Goal: Information Seeking & Learning: Understand process/instructions

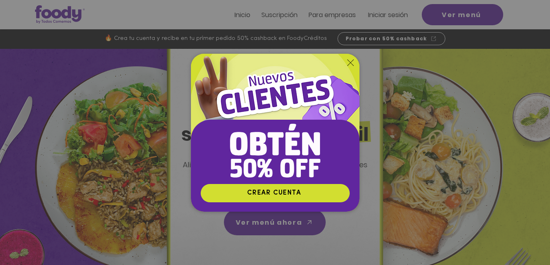
click at [350, 59] on icon "Volver al sitio" at bounding box center [350, 62] width 7 height 7
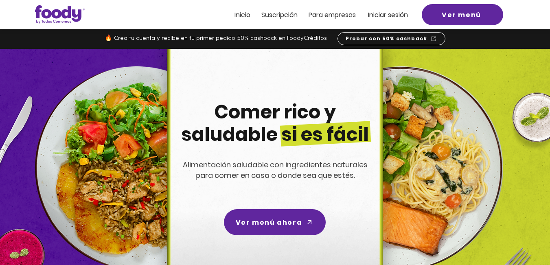
click at [245, 14] on span "Inicio" at bounding box center [242, 14] width 16 height 9
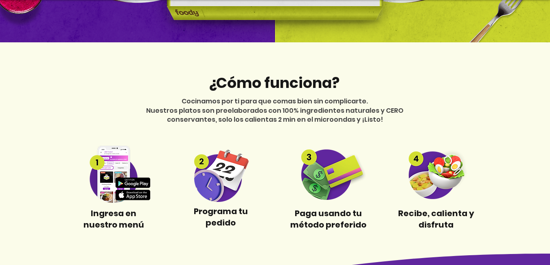
scroll to position [272, 0]
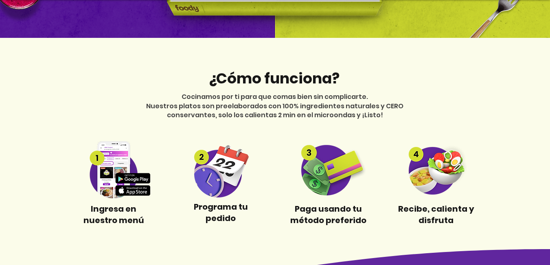
click at [120, 215] on span "Ingresa en nuestro menú" at bounding box center [113, 214] width 61 height 23
drag, startPoint x: 120, startPoint y: 189, endPoint x: 111, endPoint y: 177, distance: 15.5
click at [120, 188] on img at bounding box center [114, 169] width 76 height 57
click at [110, 174] on img at bounding box center [114, 169] width 76 height 57
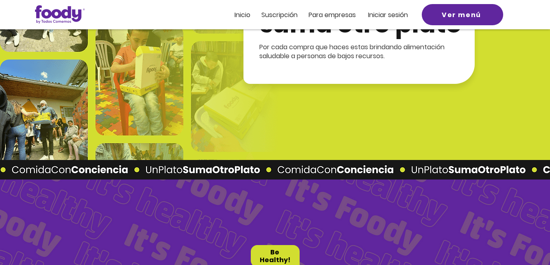
scroll to position [1485, 0]
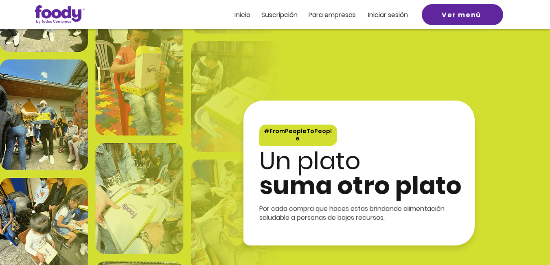
click at [280, 13] on span "Suscripción" at bounding box center [279, 14] width 36 height 9
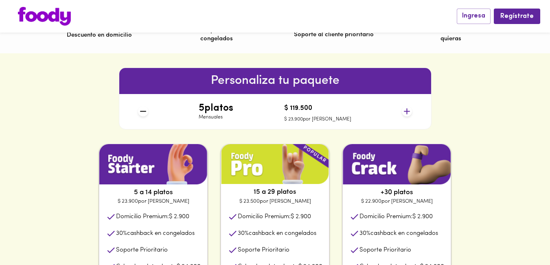
scroll to position [339, 0]
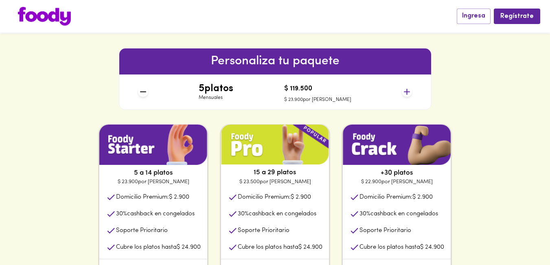
click at [408, 93] on icon at bounding box center [407, 92] width 10 height 10
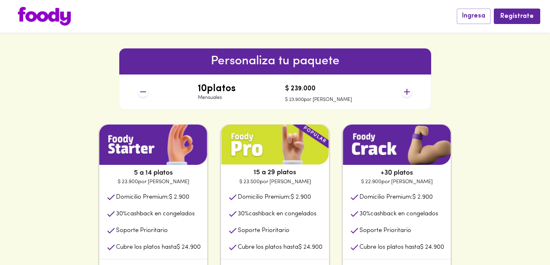
click at [408, 93] on icon at bounding box center [407, 92] width 10 height 10
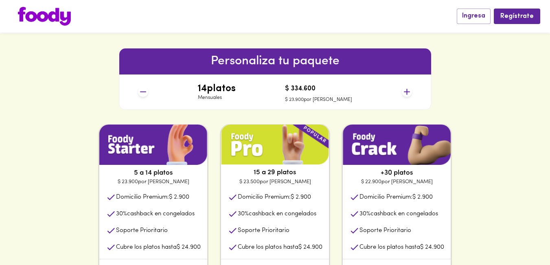
click at [408, 93] on icon at bounding box center [407, 92] width 10 height 10
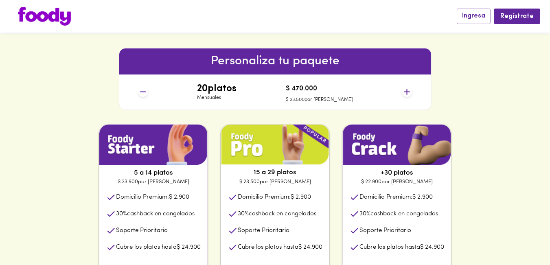
click at [408, 93] on icon at bounding box center [407, 92] width 10 height 10
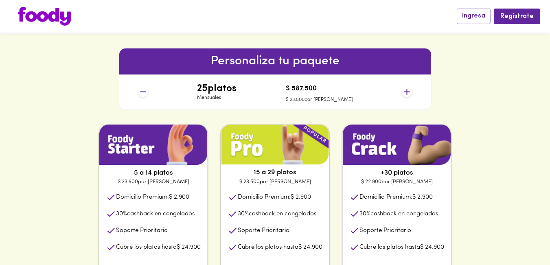
click at [408, 93] on icon at bounding box center [407, 92] width 10 height 10
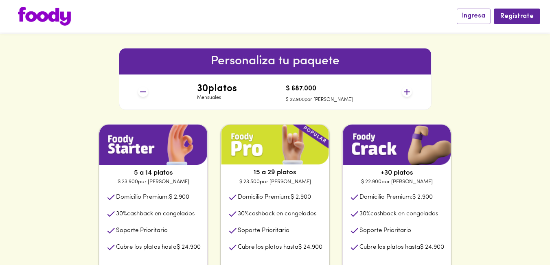
click at [408, 93] on icon at bounding box center [407, 92] width 10 height 10
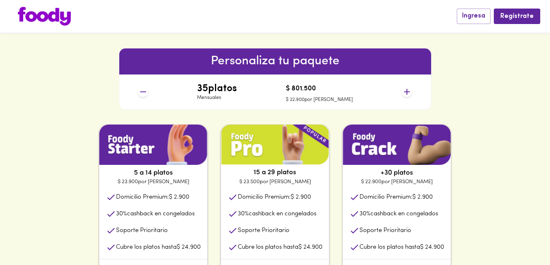
click at [408, 92] on icon at bounding box center [407, 92] width 6 height 6
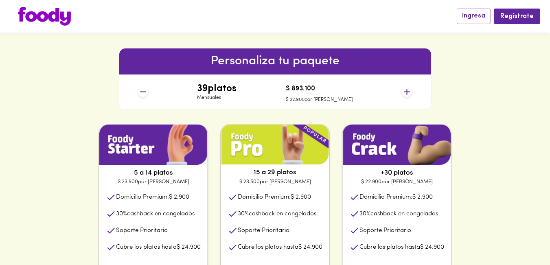
click at [408, 92] on icon at bounding box center [407, 92] width 6 height 6
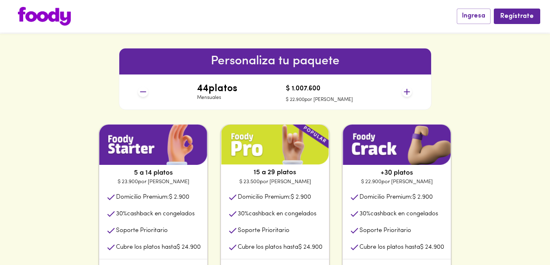
click at [408, 92] on icon at bounding box center [407, 92] width 6 height 6
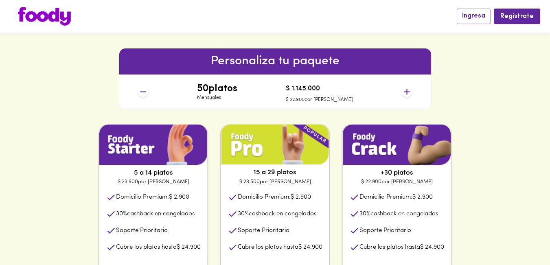
click at [408, 92] on icon at bounding box center [407, 92] width 6 height 6
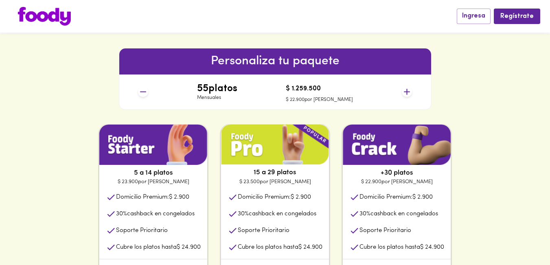
click at [408, 92] on icon at bounding box center [407, 92] width 6 height 6
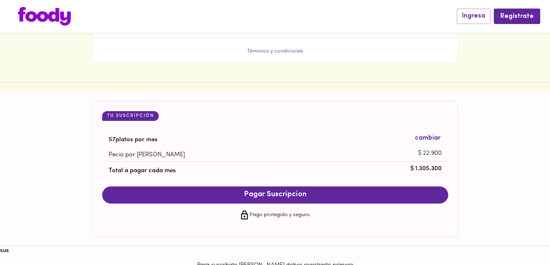
scroll to position [746, 0]
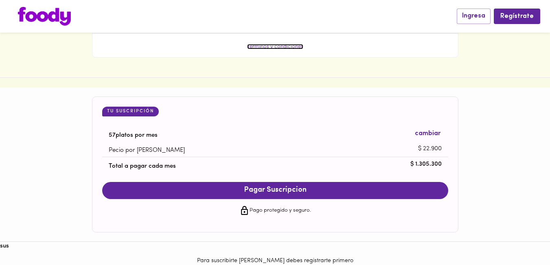
click at [295, 49] on link "Términos y condiciones" at bounding box center [275, 46] width 56 height 5
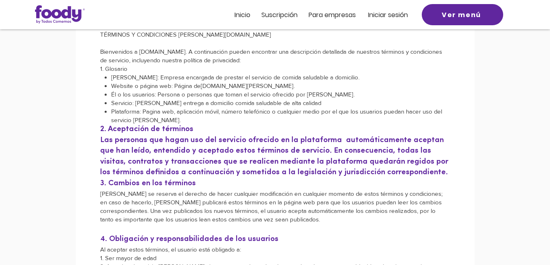
scroll to position [136, 0]
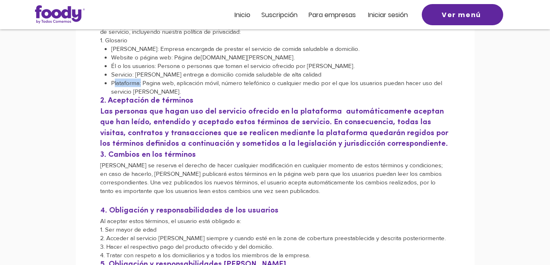
drag, startPoint x: 114, startPoint y: 81, endPoint x: 139, endPoint y: 84, distance: 24.6
click at [139, 84] on p "Plataforma: Pagina web, aplicación móvil, número telefónico o cualquier medio p…" at bounding box center [280, 87] width 339 height 17
click at [110, 80] on ul "[PERSON_NAME]: Empresa encargada de prestar el servicio de comida saludable a d…" at bounding box center [276, 69] width 347 height 51
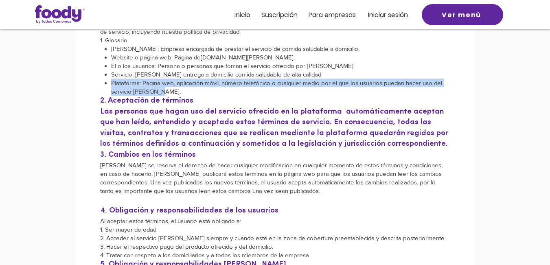
drag, startPoint x: 111, startPoint y: 82, endPoint x: 150, endPoint y: 87, distance: 39.4
click at [160, 90] on p "Plataforma: Pagina web, aplicación móvil, número telefónico o cualquier medio p…" at bounding box center [280, 87] width 339 height 17
copy p "Plataforma: Pagina web, aplicación móvil, número telefónico o cualquier medio p…"
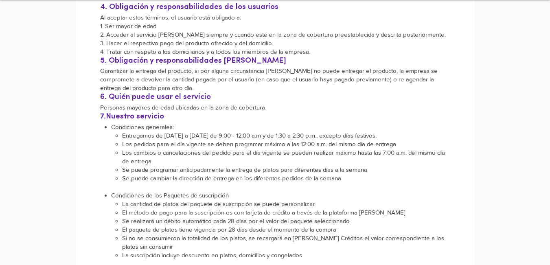
scroll to position [407, 0]
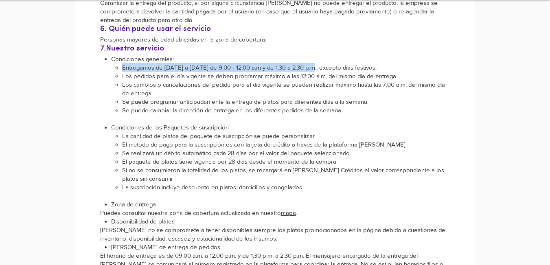
drag, startPoint x: 123, startPoint y: 66, endPoint x: 311, endPoint y: 63, distance: 187.7
click at [316, 65] on p "Entregamos de Lunes a Sábado de 9:00 - 12:00 a.m y de 1:30 a 2:30 p.m., excepto…" at bounding box center [286, 67] width 328 height 9
copy p "Entregamos de Lunes a Sábado de 9:00 - 12:00 a.m y de 1:30 a 2:30 p.m"
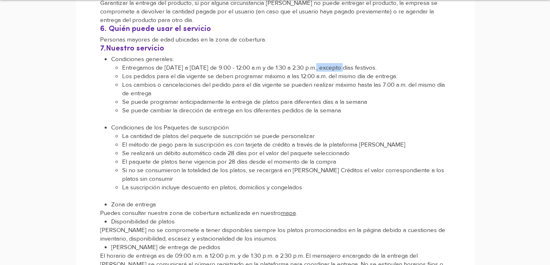
drag, startPoint x: 318, startPoint y: 66, endPoint x: 322, endPoint y: 69, distance: 4.6
click at [344, 67] on p "Entregamos de Lunes a Sábado de 9:00 - 12:00 a.m y de 1:30 a 2:30 p.m., excepto…" at bounding box center [286, 67] width 328 height 9
drag, startPoint x: 317, startPoint y: 65, endPoint x: 377, endPoint y: 68, distance: 60.7
click at [379, 69] on p "Entregamos de Lunes a Sábado de 9:00 - 12:00 a.m y de 1:30 a 2:30 p.m., excepto…" at bounding box center [286, 67] width 328 height 9
copy p ", excepto días festivos."
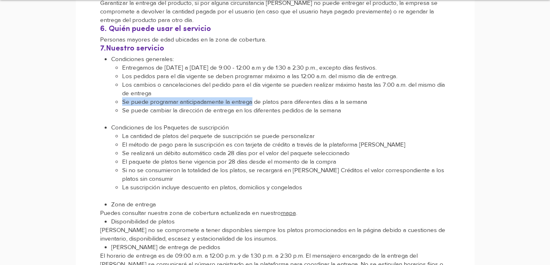
drag, startPoint x: 122, startPoint y: 101, endPoint x: 251, endPoint y: 99, distance: 128.7
click at [251, 99] on p "Se puede programar anticipadamente la entrega de platos para diferentes días a …" at bounding box center [286, 101] width 328 height 9
copy p "Se puede programar anticipadamente la entrega"
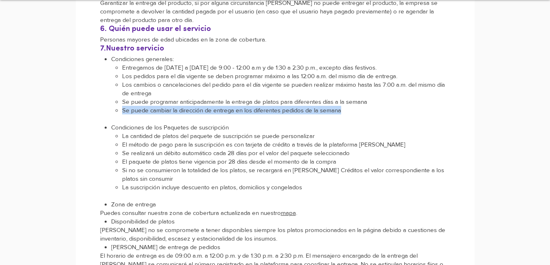
drag, startPoint x: 123, startPoint y: 112, endPoint x: 340, endPoint y: 110, distance: 217.0
click at [340, 110] on p "Se puede cambiar la dirección de entrega en los diferentes pedidos de la semana" at bounding box center [286, 110] width 328 height 9
copy p "Se puede cambiar la dirección de entrega en los diferentes pedidos de la semana"
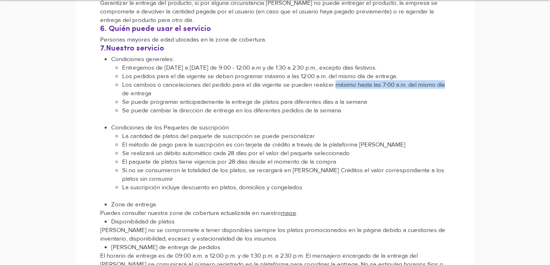
drag, startPoint x: 351, startPoint y: 86, endPoint x: 446, endPoint y: 86, distance: 95.7
click at [446, 86] on p "Los cambios o cancelaciones del pedido para el día vigente se pueden realizar m…" at bounding box center [286, 88] width 328 height 17
copy p "máximo hasta las 7:00 a.m. del mismo día"
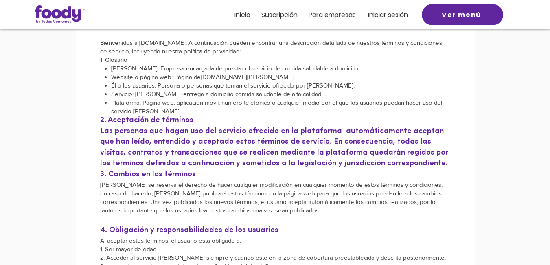
scroll to position [136, 0]
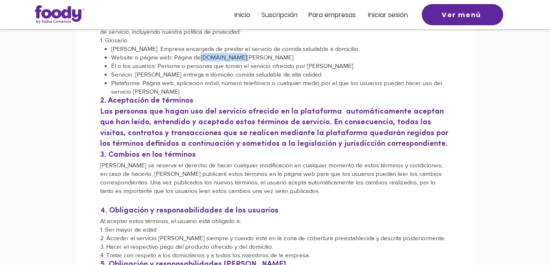
drag, startPoint x: 201, startPoint y: 56, endPoint x: 244, endPoint y: 59, distance: 43.7
click at [244, 59] on p "Website o página web: Página de www.foody.com.co ." at bounding box center [280, 57] width 339 height 9
copy p "www.foody.com"
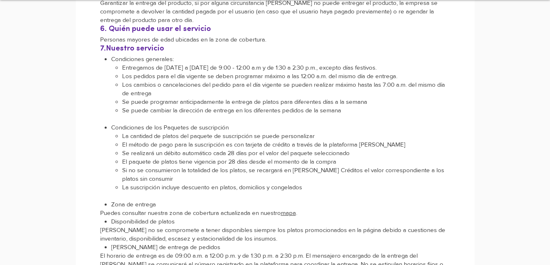
scroll to position [475, 0]
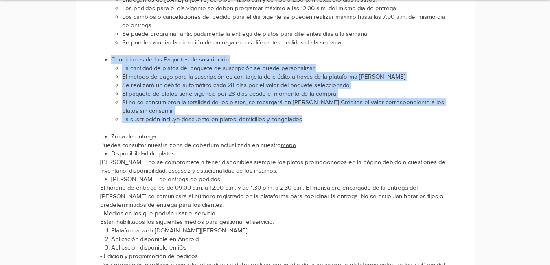
drag, startPoint x: 112, startPoint y: 57, endPoint x: 313, endPoint y: 119, distance: 211.2
click at [313, 119] on li "Condiciones de los Paquetes de suscripción La cantidad de platos del paquete de…" at bounding box center [280, 89] width 339 height 68
copy li "Condiciones de los Paquetes de suscripción La cantidad de platos del paquete de…"
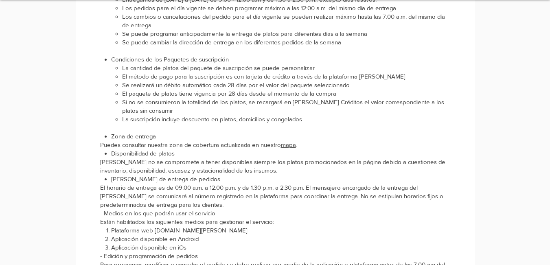
click at [243, 195] on p "El horario de entrega es de 09:00 a.m. a 12:00 p.m. y de 1:30 p.m. a 2:30 p.m. …" at bounding box center [275, 196] width 350 height 26
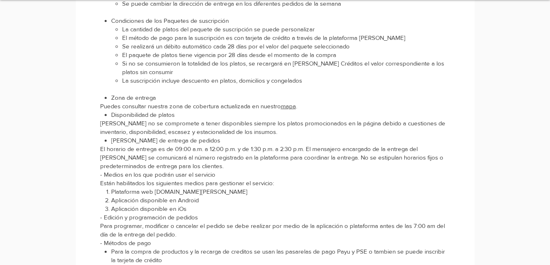
scroll to position [543, 0]
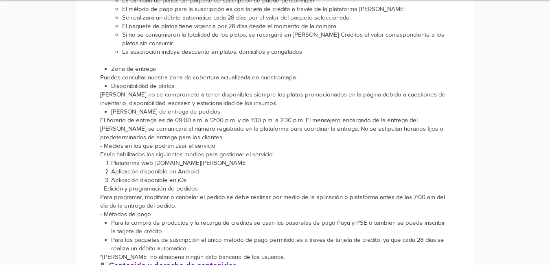
click at [112, 68] on p "Zona de entrega" at bounding box center [280, 68] width 339 height 9
drag, startPoint x: 120, startPoint y: 70, endPoint x: 158, endPoint y: 70, distance: 37.9
click at [158, 70] on p "Zona de entrega" at bounding box center [280, 68] width 339 height 9
copy p "Zona de entrega"
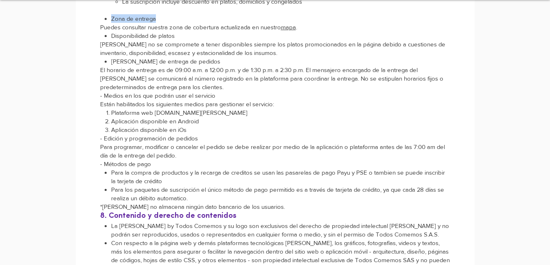
scroll to position [611, 0]
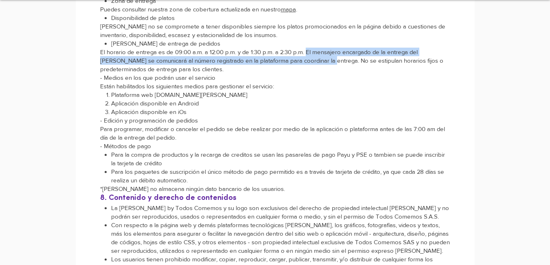
drag, startPoint x: 308, startPoint y: 53, endPoint x: 304, endPoint y: 59, distance: 7.9
click at [304, 59] on p "El horario de entrega es de 09:00 a.m. a 12:00 p.m. y de 1:30 p.m. a 2:30 p.m. …" at bounding box center [275, 61] width 350 height 26
copy p "El mensajero encargado de la entrega del plato se comunicará al número registra…"
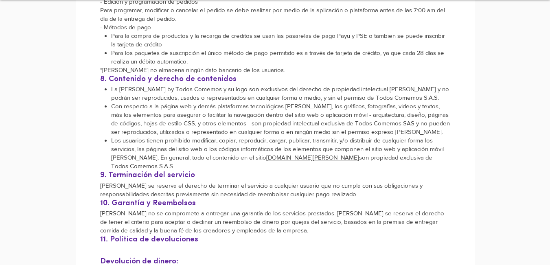
scroll to position [746, 0]
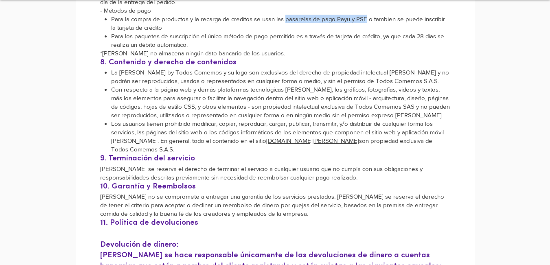
drag, startPoint x: 286, startPoint y: 18, endPoint x: 365, endPoint y: 17, distance: 79.0
click at [365, 17] on p "Para la compra de productos y la recarga de creditos se usan las pasarelas de p…" at bounding box center [280, 23] width 339 height 17
click at [298, 18] on p "Para la compra de productos y la recarga de creditos se usan las pasarelas de p…" at bounding box center [280, 23] width 339 height 17
drag, startPoint x: 285, startPoint y: 20, endPoint x: 162, endPoint y: 26, distance: 123.5
click at [162, 26] on p "Para la compra de productos y la recarga de creditos se usan las pasarelas de p…" at bounding box center [280, 23] width 339 height 17
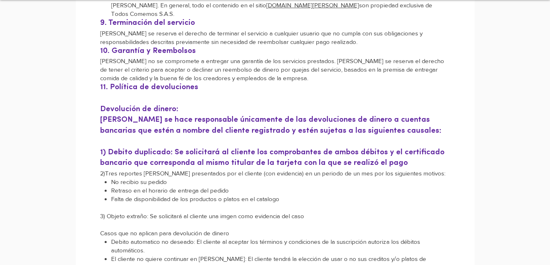
scroll to position [882, 0]
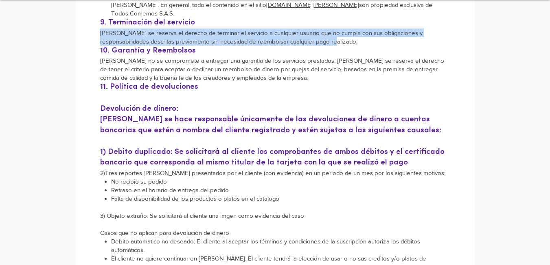
drag, startPoint x: 101, startPoint y: 25, endPoint x: 308, endPoint y: 32, distance: 206.9
click at [308, 32] on p "Foody se reserva el derecho de terminar el servicio a cualquier usuario que no …" at bounding box center [275, 36] width 350 height 17
click at [218, 37] on p "Foody se reserva el derecho de terminar el servicio a cualquier usuario que no …" at bounding box center [275, 36] width 350 height 17
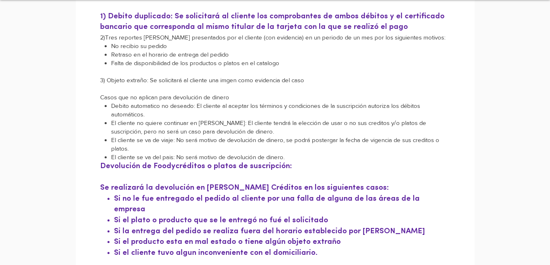
scroll to position [950, 0]
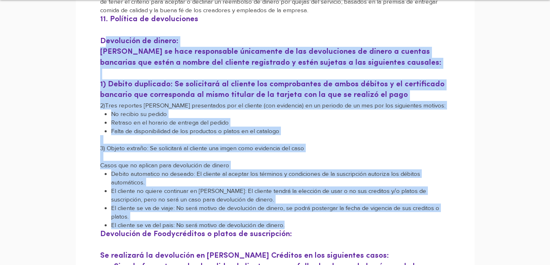
drag, startPoint x: 100, startPoint y: 33, endPoint x: 304, endPoint y: 212, distance: 271.4
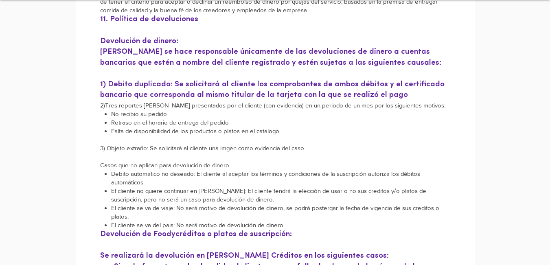
click at [320, 233] on h4 "Devolución de Foodycréditos o platos de suscripción: Se realizará la devolución…" at bounding box center [275, 245] width 350 height 33
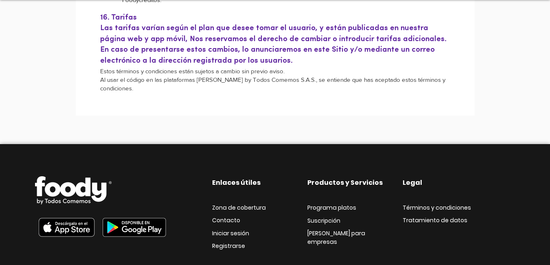
scroll to position [1527, 0]
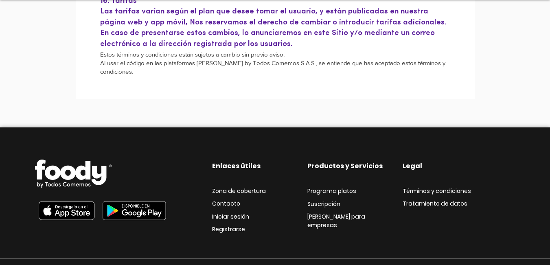
click at [344, 187] on span "Programa platos" at bounding box center [331, 191] width 49 height 8
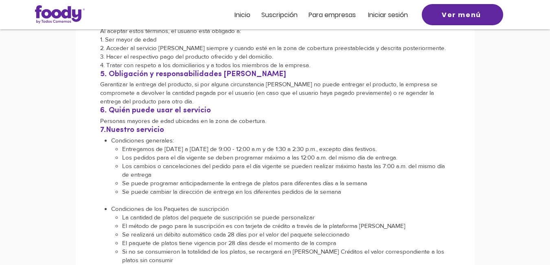
scroll to position [306, 0]
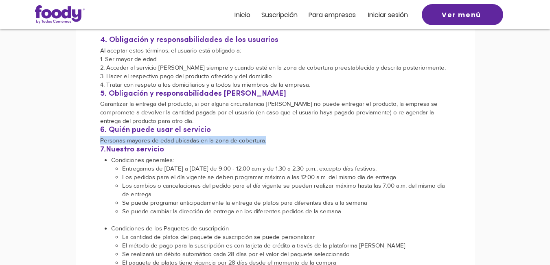
drag, startPoint x: 100, startPoint y: 140, endPoint x: 280, endPoint y: 142, distance: 179.5
click at [280, 142] on p "Personas mayores de edad ubicadas en la zona de cobertura." at bounding box center [275, 140] width 350 height 9
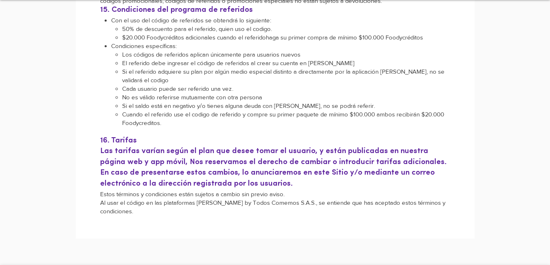
scroll to position [1392, 0]
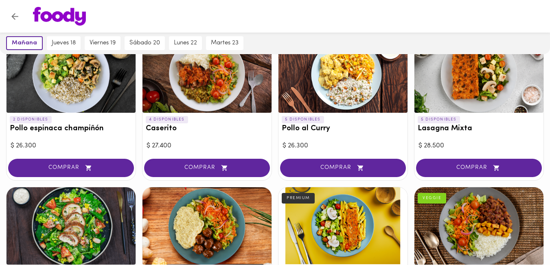
scroll to position [333, 0]
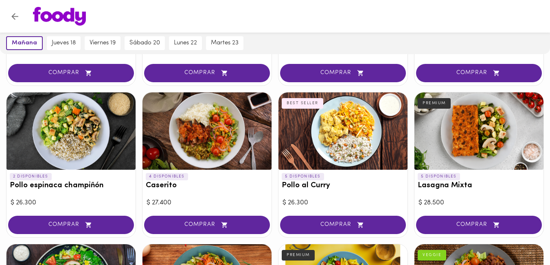
click at [14, 13] on icon "Volver" at bounding box center [15, 16] width 10 height 10
